Goal: Task Accomplishment & Management: Manage account settings

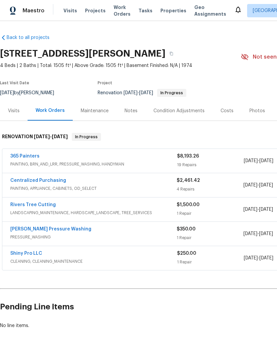
click at [35, 157] on link "365 Painters" at bounding box center [24, 156] width 29 height 5
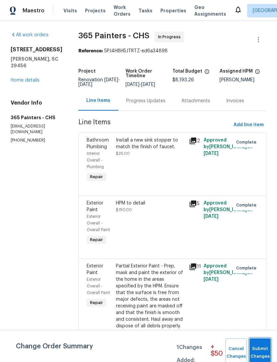
click at [262, 350] on span "Submit Changes" at bounding box center [260, 352] width 15 height 15
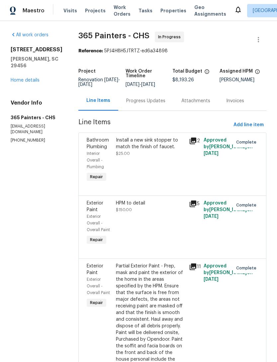
click at [19, 80] on link "Home details" at bounding box center [25, 80] width 29 height 5
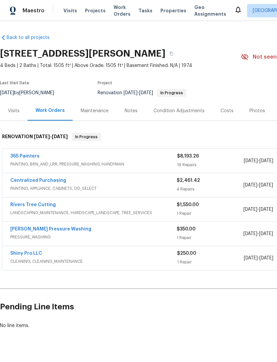
click at [222, 111] on div "Costs" at bounding box center [227, 110] width 13 height 7
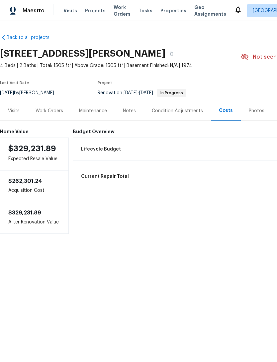
click at [49, 110] on div "Work Orders" at bounding box center [50, 110] width 28 height 7
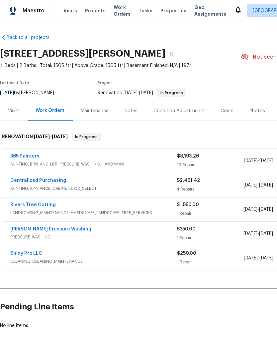
click at [41, 154] on div "365 Painters" at bounding box center [93, 157] width 167 height 8
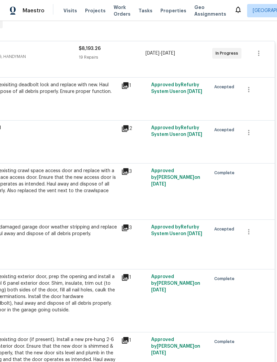
scroll to position [112, 98]
